Goal: Task Accomplishment & Management: Manage account settings

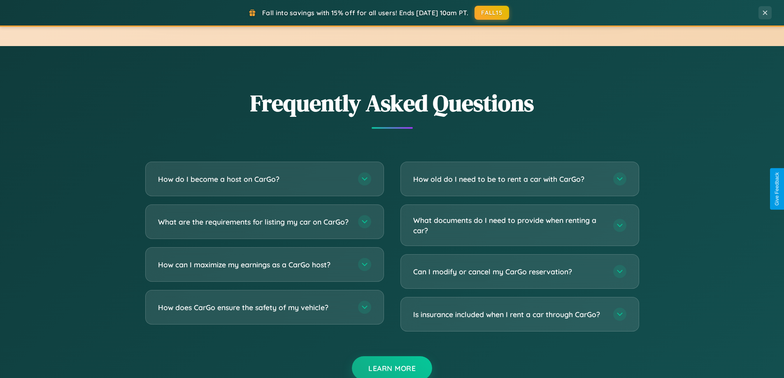
scroll to position [1583, 0]
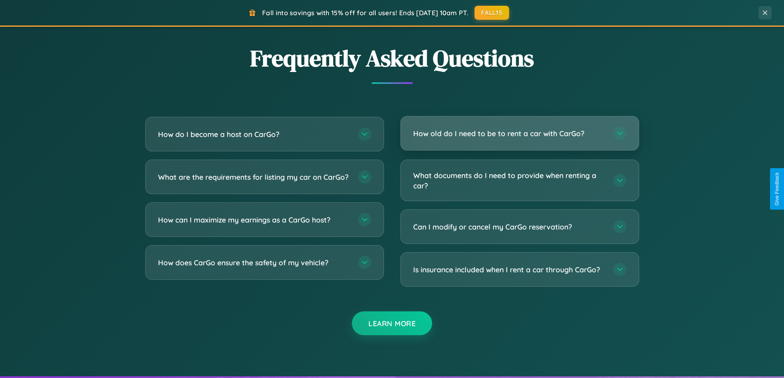
click at [519, 134] on h3 "How old do I need to be to rent a car with CarGo?" at bounding box center [509, 133] width 192 height 10
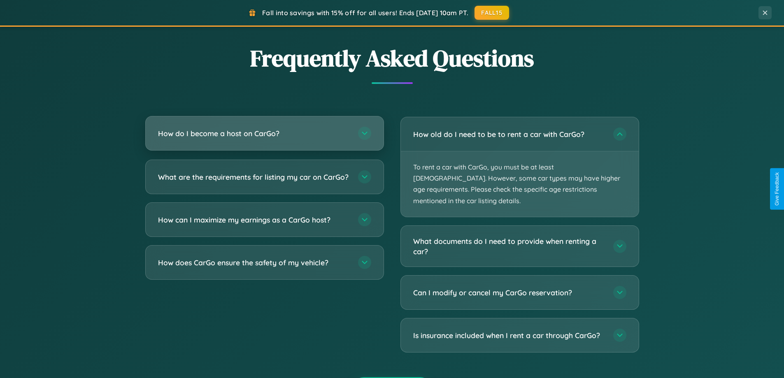
click at [264, 134] on h3 "How do I become a host on CarGo?" at bounding box center [254, 133] width 192 height 10
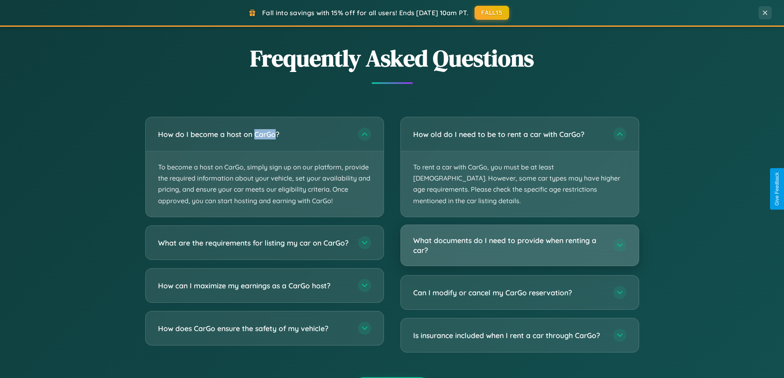
click at [519, 235] on h3 "What documents do I need to provide when renting a car?" at bounding box center [509, 245] width 192 height 20
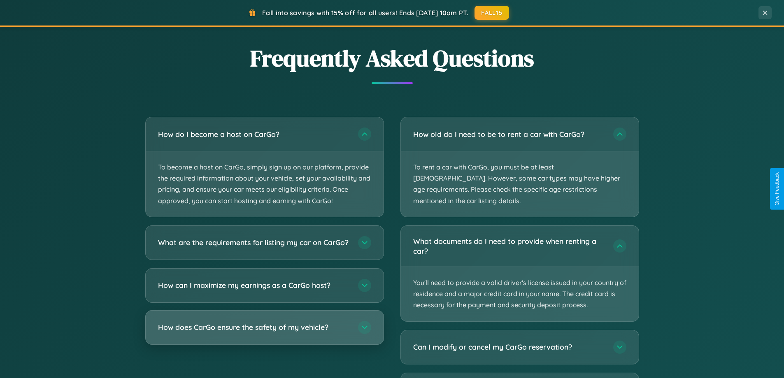
click at [264, 332] on h3 "How does CarGo ensure the safety of my vehicle?" at bounding box center [254, 327] width 192 height 10
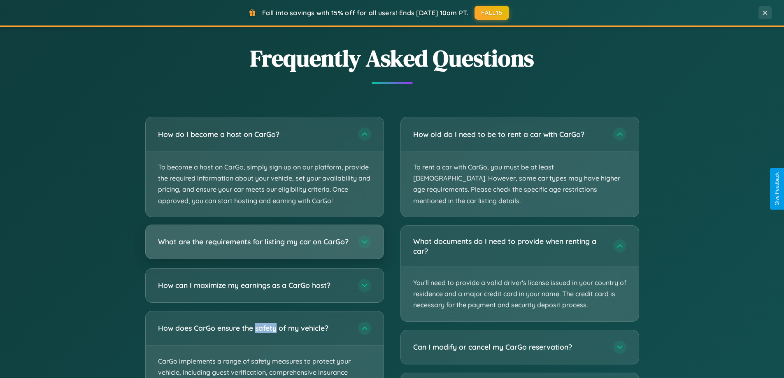
click at [264, 246] on h3 "What are the requirements for listing my car on CarGo?" at bounding box center [254, 242] width 192 height 10
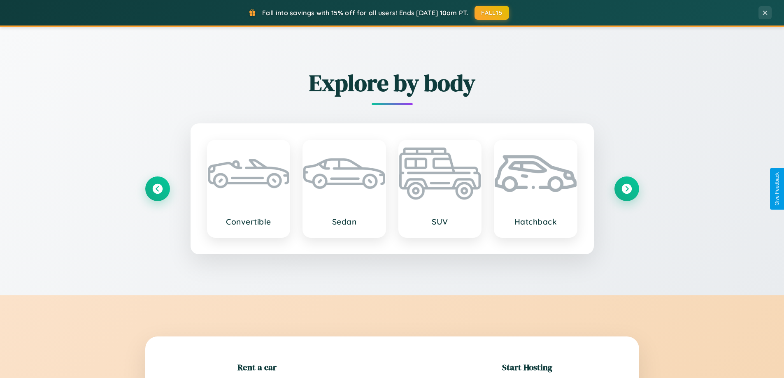
scroll to position [178, 0]
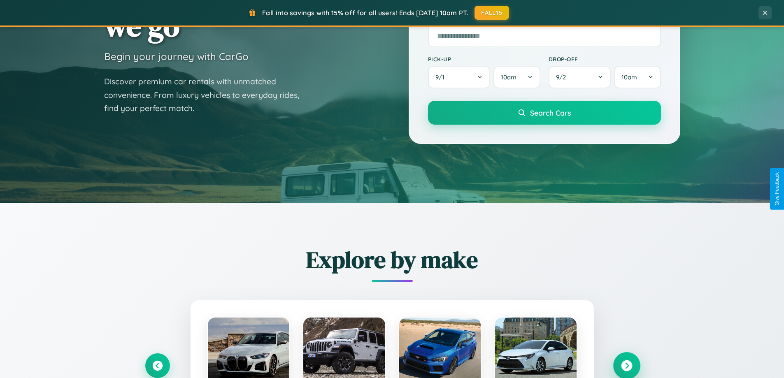
click at [626, 366] on icon at bounding box center [626, 365] width 11 height 11
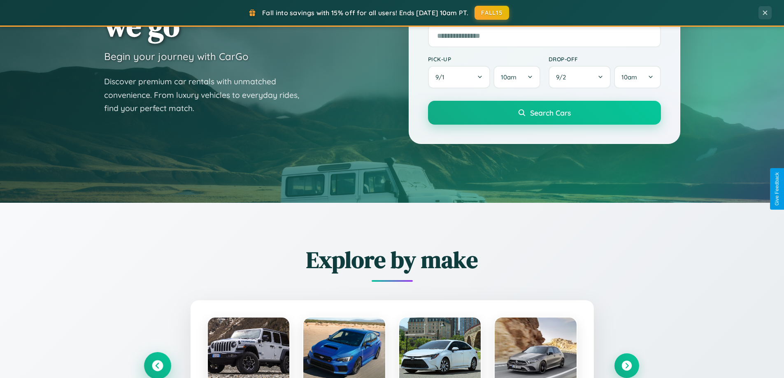
click at [157, 366] on icon at bounding box center [157, 365] width 11 height 11
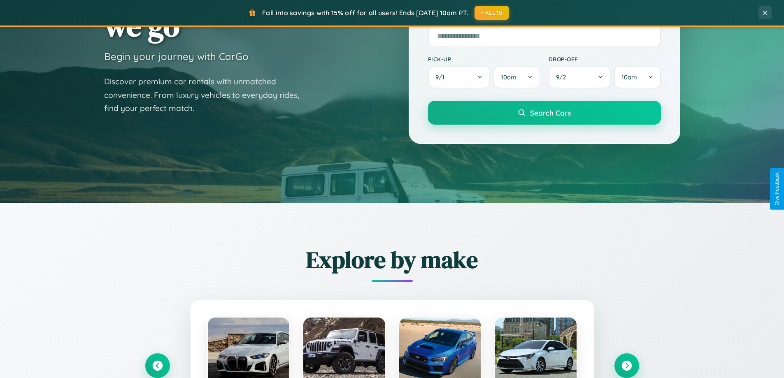
scroll to position [0, 0]
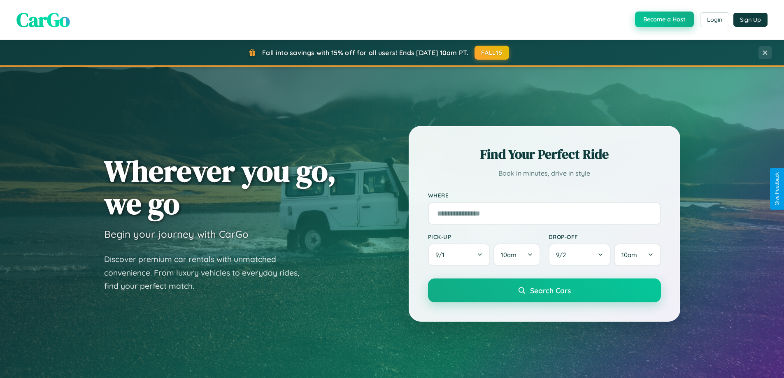
click at [663, 20] on button "Become a Host" at bounding box center [664, 20] width 59 height 16
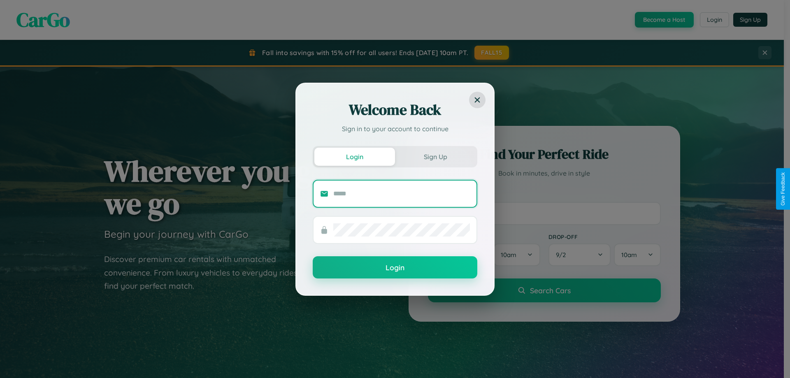
click at [401, 193] on input "text" at bounding box center [401, 193] width 137 height 13
type input "**********"
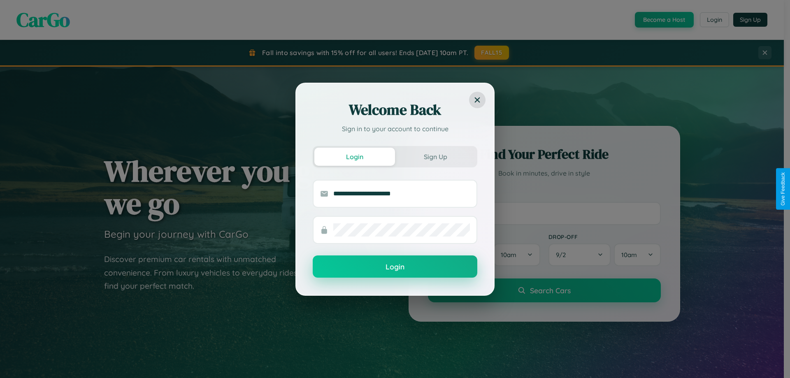
click at [395, 267] on button "Login" at bounding box center [395, 266] width 165 height 22
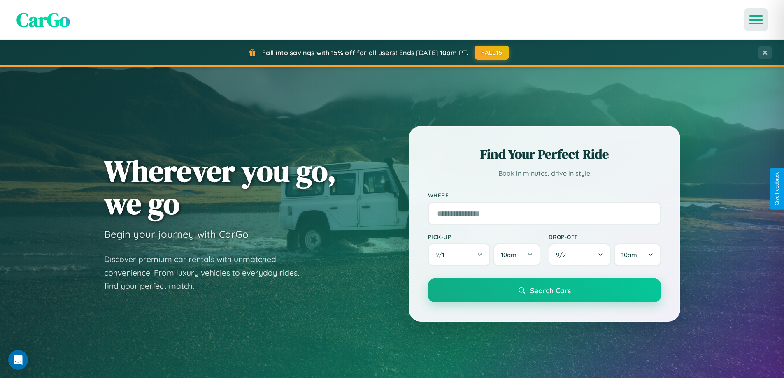
click at [756, 20] on icon "Open menu" at bounding box center [756, 19] width 12 height 7
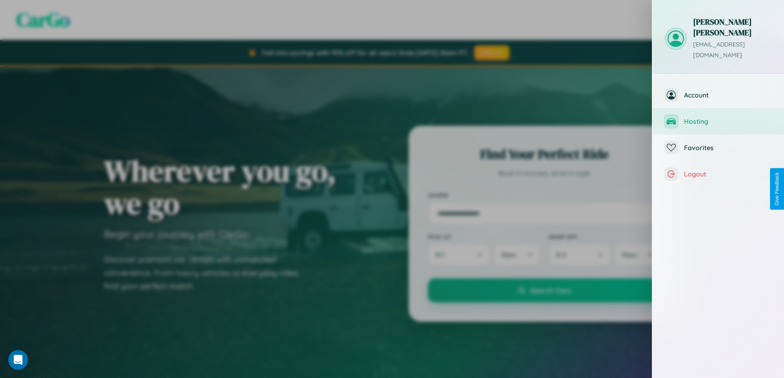
click at [718, 117] on span "Hosting" at bounding box center [728, 121] width 88 height 8
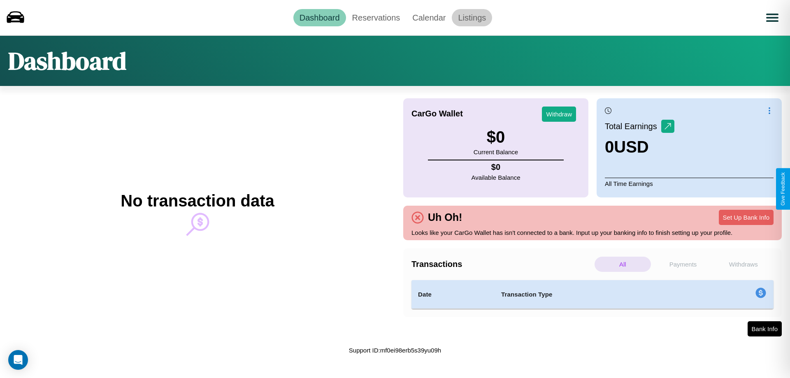
click at [472, 17] on link "Listings" at bounding box center [472, 17] width 40 height 17
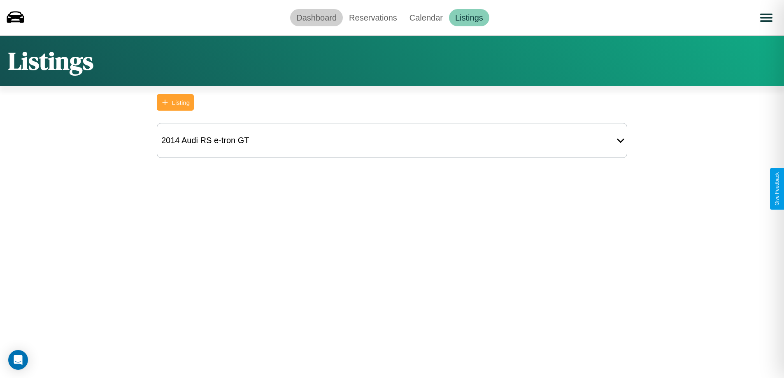
click at [316, 17] on link "Dashboard" at bounding box center [316, 17] width 53 height 17
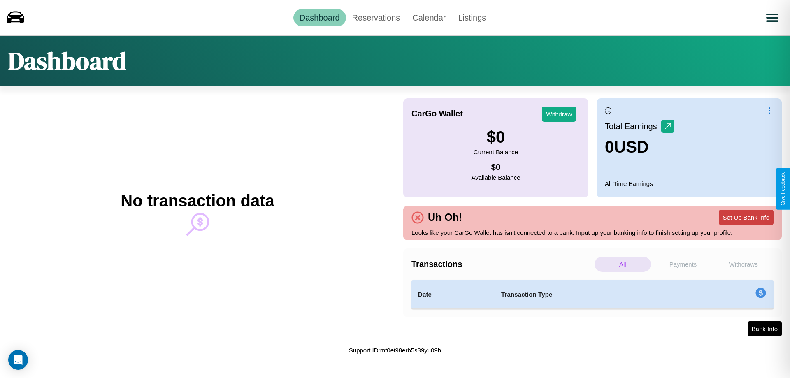
click at [746, 217] on button "Set Up Bank Info" at bounding box center [746, 217] width 55 height 15
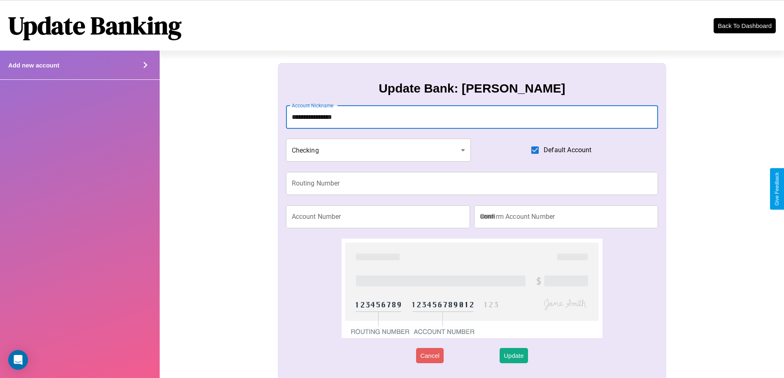
type input "**********"
